Goal: Book appointment/travel/reservation

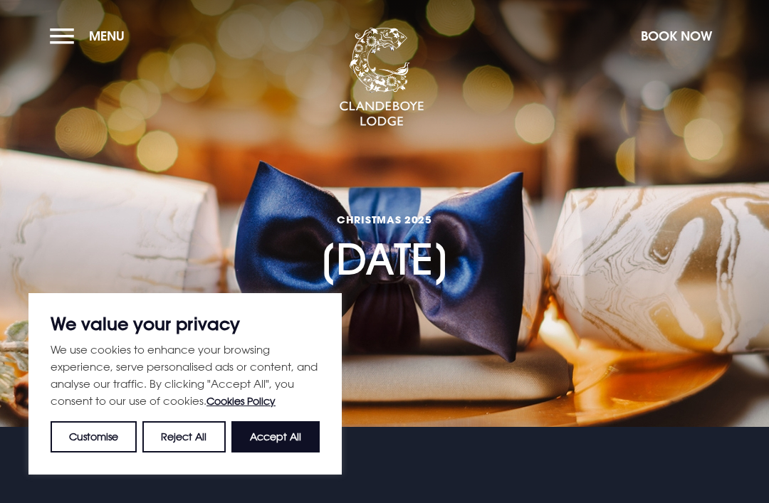
click at [682, 42] on button "Book Now" at bounding box center [675, 36] width 85 height 31
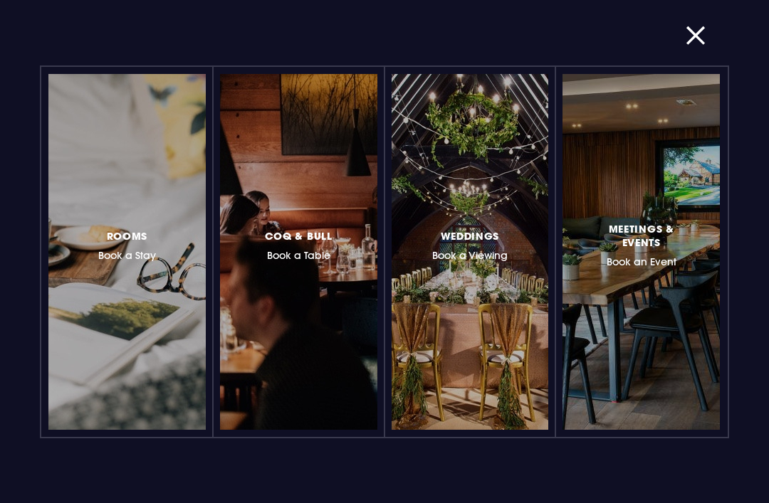
click at [312, 246] on h3 "Coq & Bull Book a Table" at bounding box center [299, 244] width 68 height 35
click at [307, 260] on h3 "Coq & Bull Book a Table" at bounding box center [299, 244] width 68 height 35
click at [705, 41] on button "button" at bounding box center [703, 35] width 37 height 14
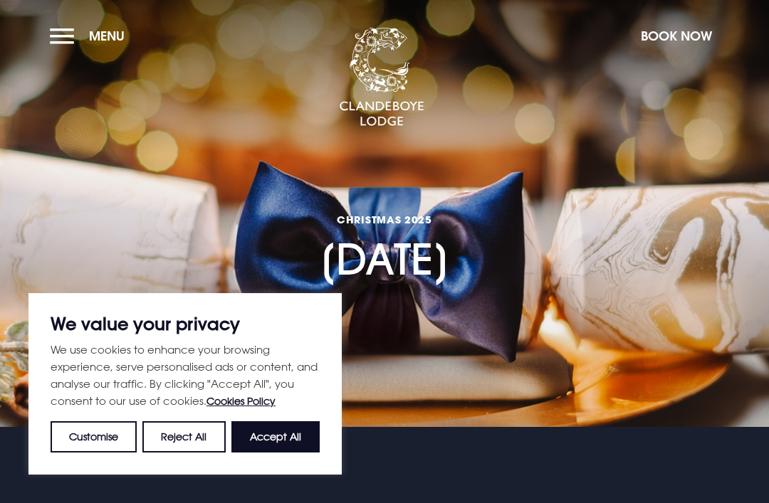
click at [312, 443] on button "Accept All" at bounding box center [275, 436] width 88 height 31
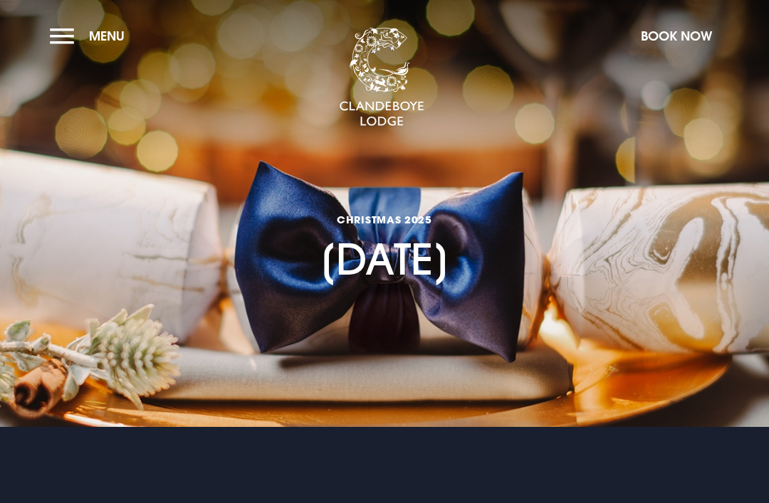
checkbox input "true"
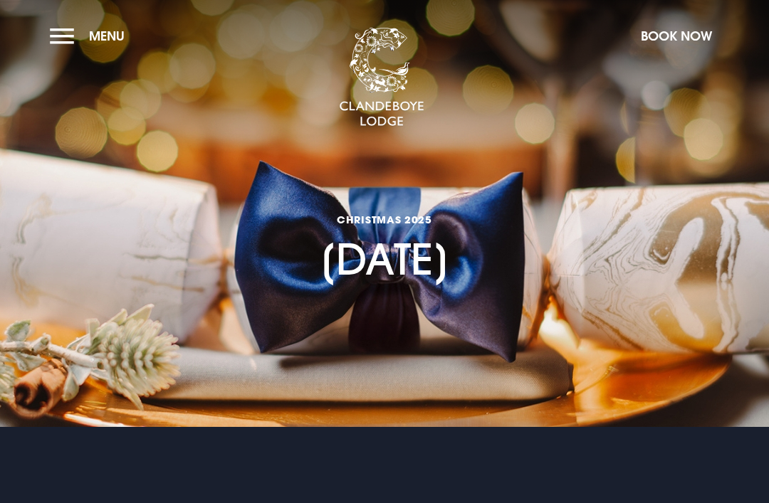
click at [110, 36] on span "Menu" at bounding box center [107, 36] width 36 height 16
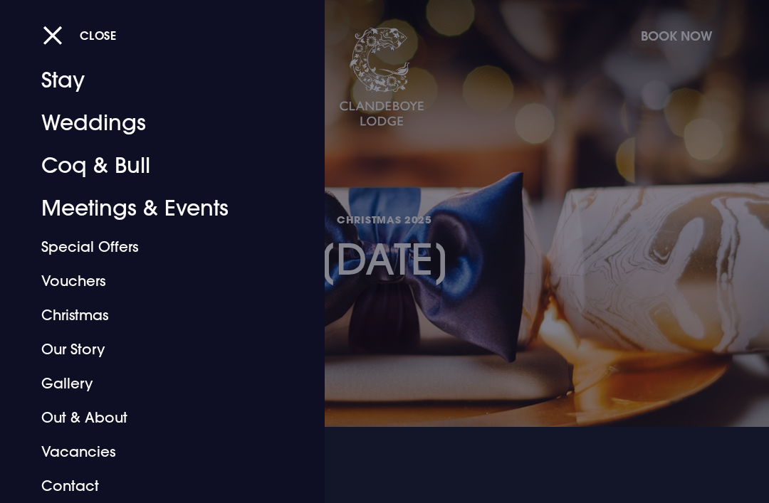
scroll to position [32, 0]
click at [72, 83] on link "Stay" at bounding box center [152, 80] width 223 height 43
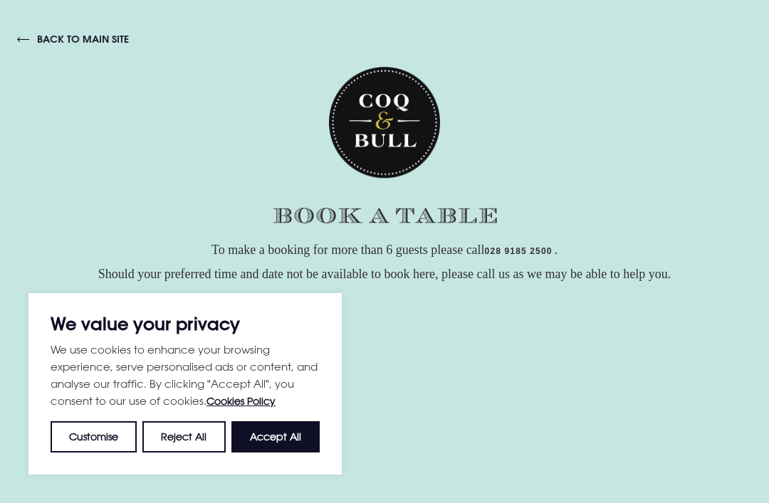
click at [292, 438] on button "Accept All" at bounding box center [275, 436] width 88 height 31
checkbox input "true"
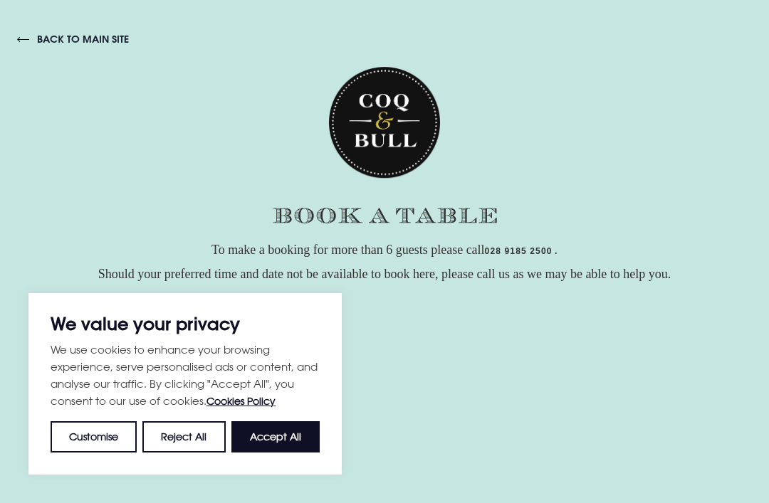
checkbox input "true"
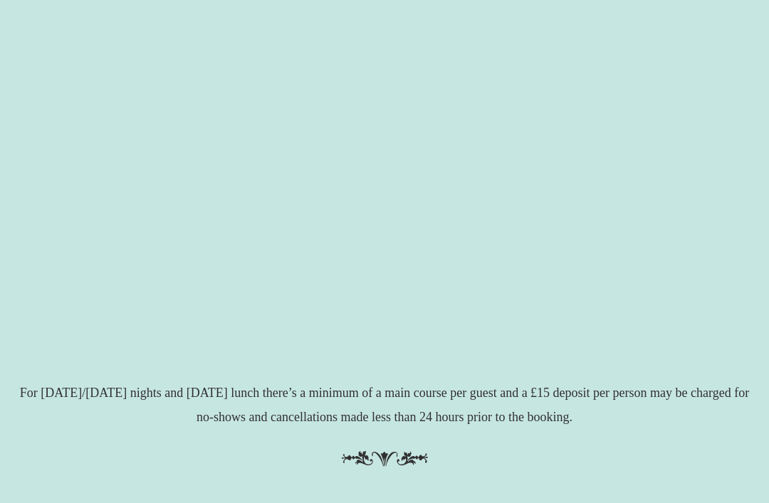
scroll to position [30, 0]
